Goal: Find specific page/section: Find specific page/section

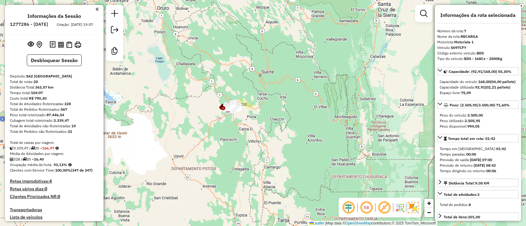
select select "*********"
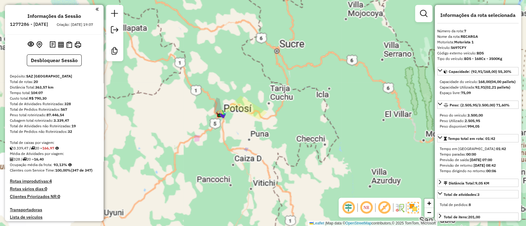
scroll to position [442, 0]
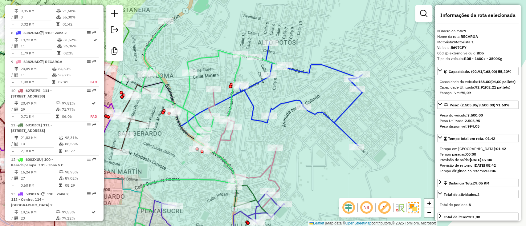
click at [237, 67] on icon at bounding box center [203, 131] width 164 height 218
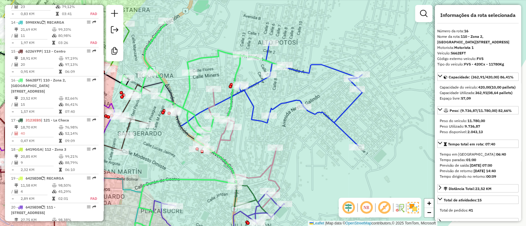
scroll to position [725, 0]
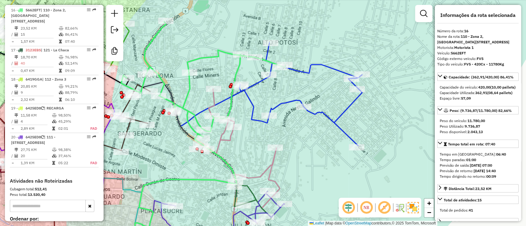
click at [206, 57] on icon at bounding box center [203, 131] width 164 height 218
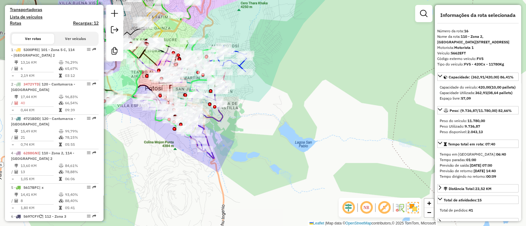
scroll to position [154, 0]
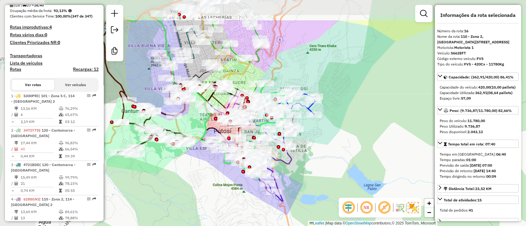
drag, startPoint x: 276, startPoint y: 71, endPoint x: 348, endPoint y: 116, distance: 84.2
click at [348, 116] on div "Janela de atendimento Grade de atendimento Capacidade Transportadoras Veículos …" at bounding box center [263, 113] width 526 height 226
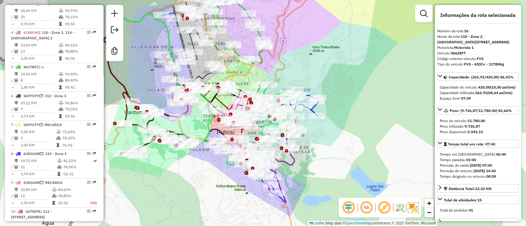
scroll to position [322, 0]
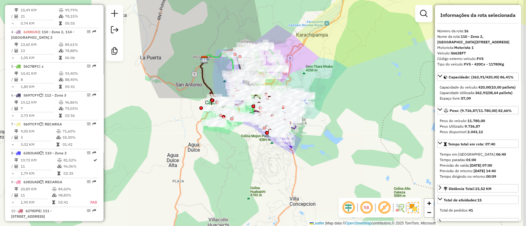
drag, startPoint x: 343, startPoint y: 43, endPoint x: 333, endPoint y: 55, distance: 15.1
click at [333, 55] on div "Janela de atendimento Grade de atendimento Capacidade Transportadoras Veículos …" at bounding box center [263, 113] width 526 height 226
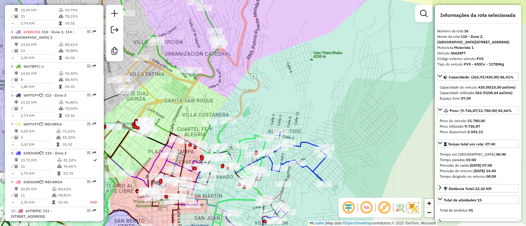
click at [250, 138] on icon at bounding box center [247, 175] width 82 height 109
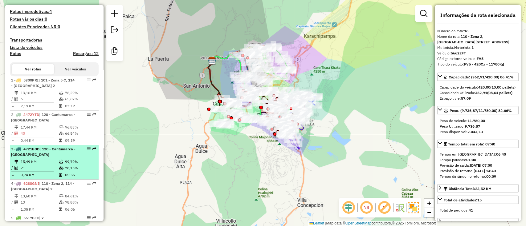
scroll to position [165, 0]
